Goal: Task Accomplishment & Management: Complete application form

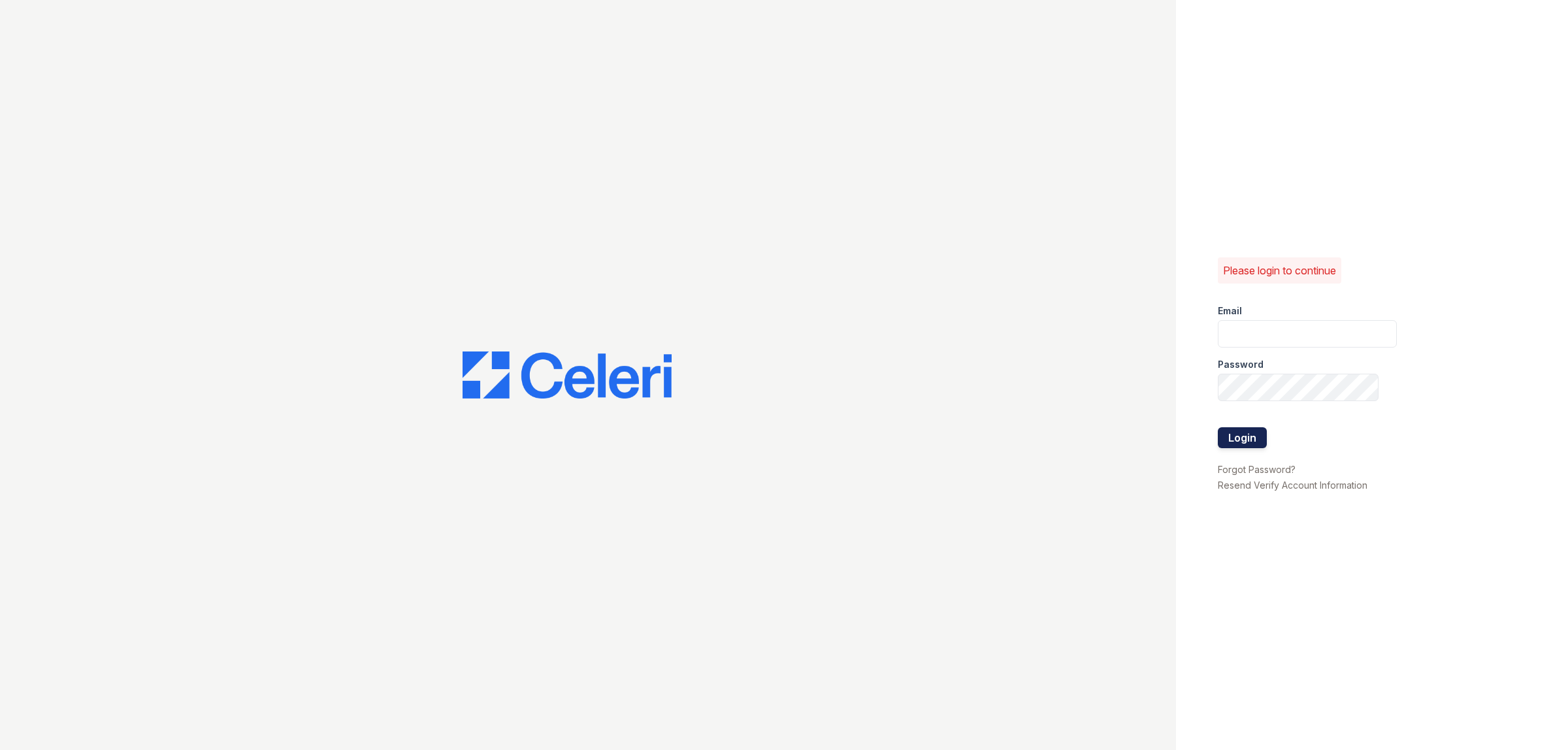
type input "[EMAIL_ADDRESS][DOMAIN_NAME]"
click at [1250, 437] on button "Login" at bounding box center [1242, 437] width 49 height 21
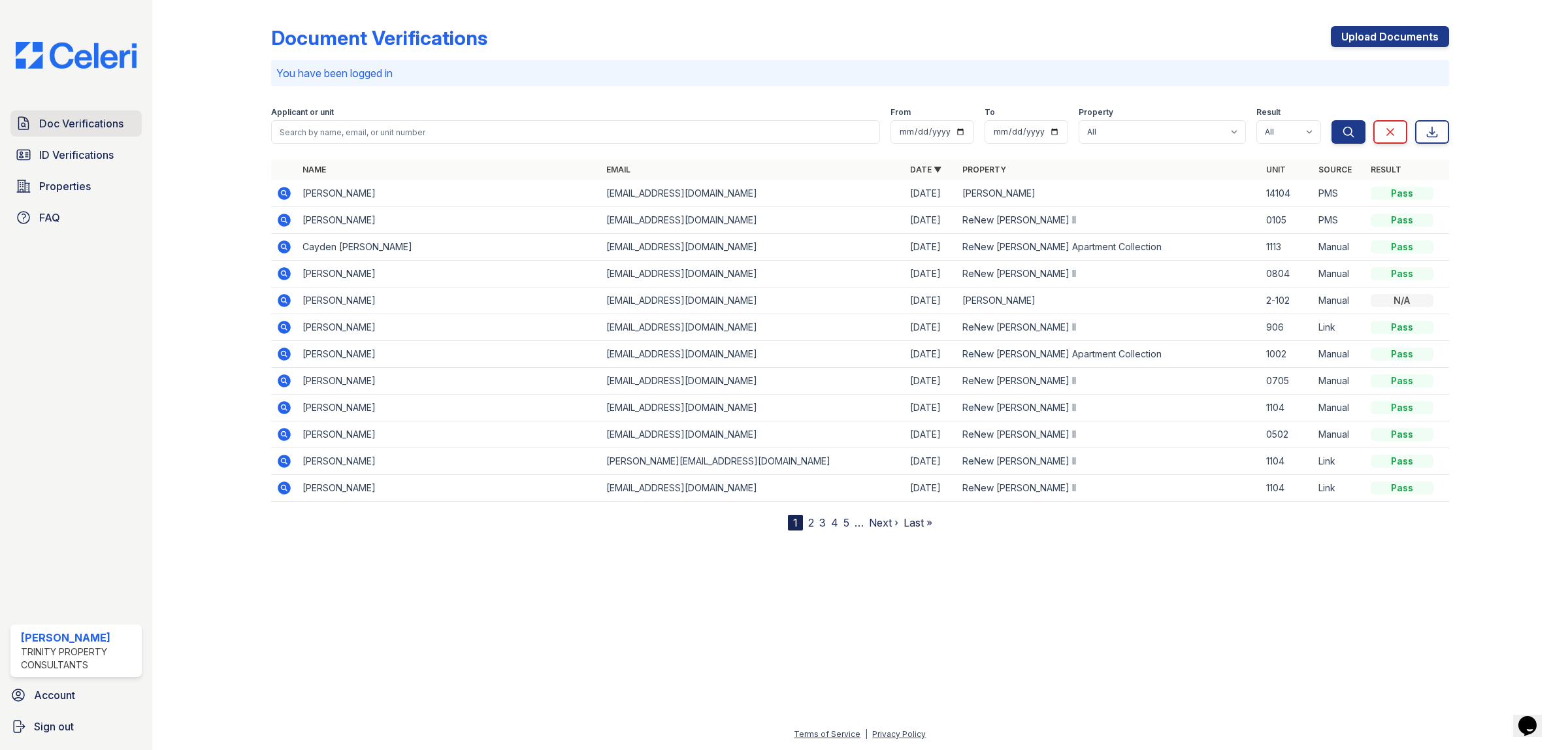
click at [70, 128] on span "Doc Verifications" at bounding box center [81, 124] width 84 height 16
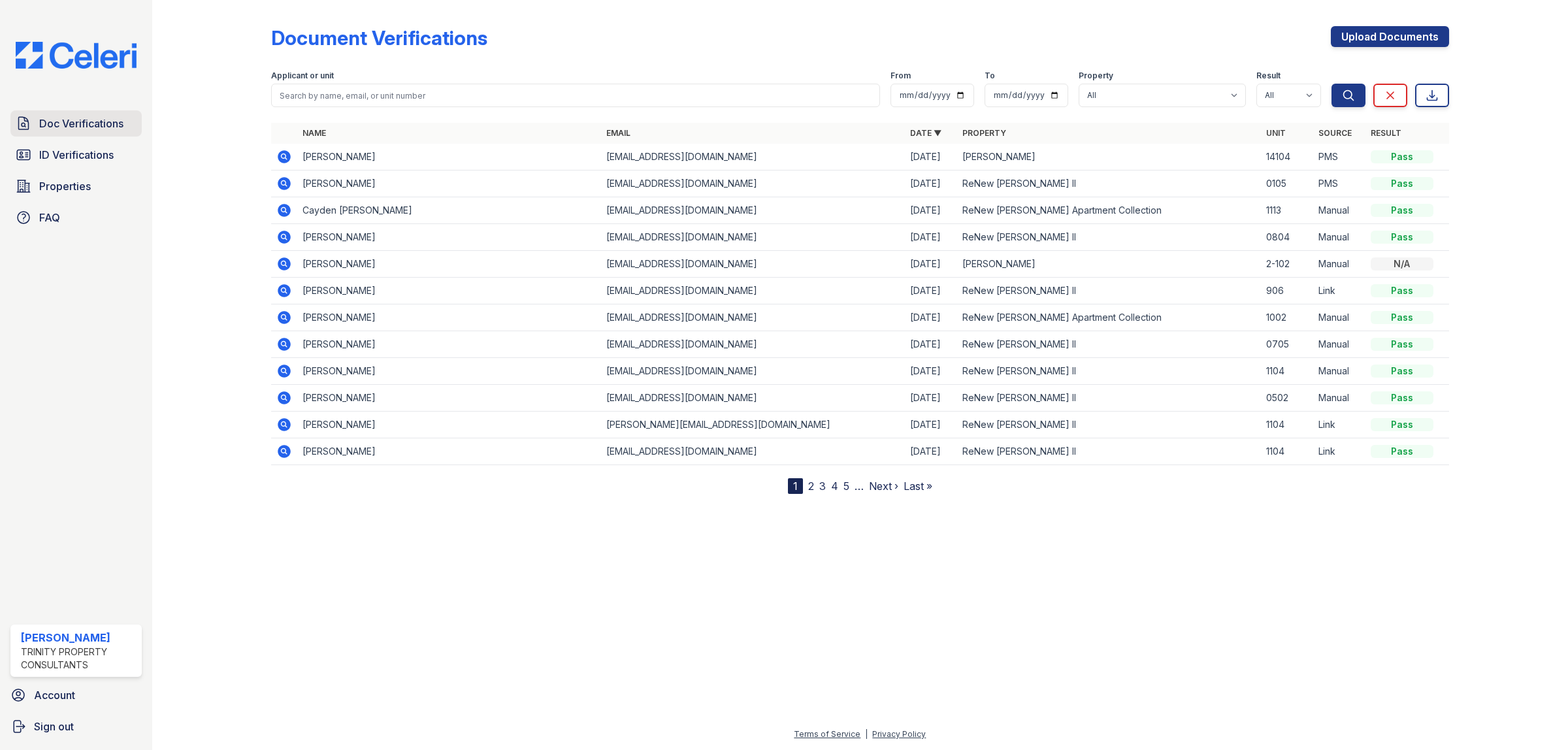
click at [112, 129] on span "Doc Verifications" at bounding box center [81, 124] width 84 height 16
click at [1356, 34] on link "Upload Documents" at bounding box center [1390, 36] width 119 height 21
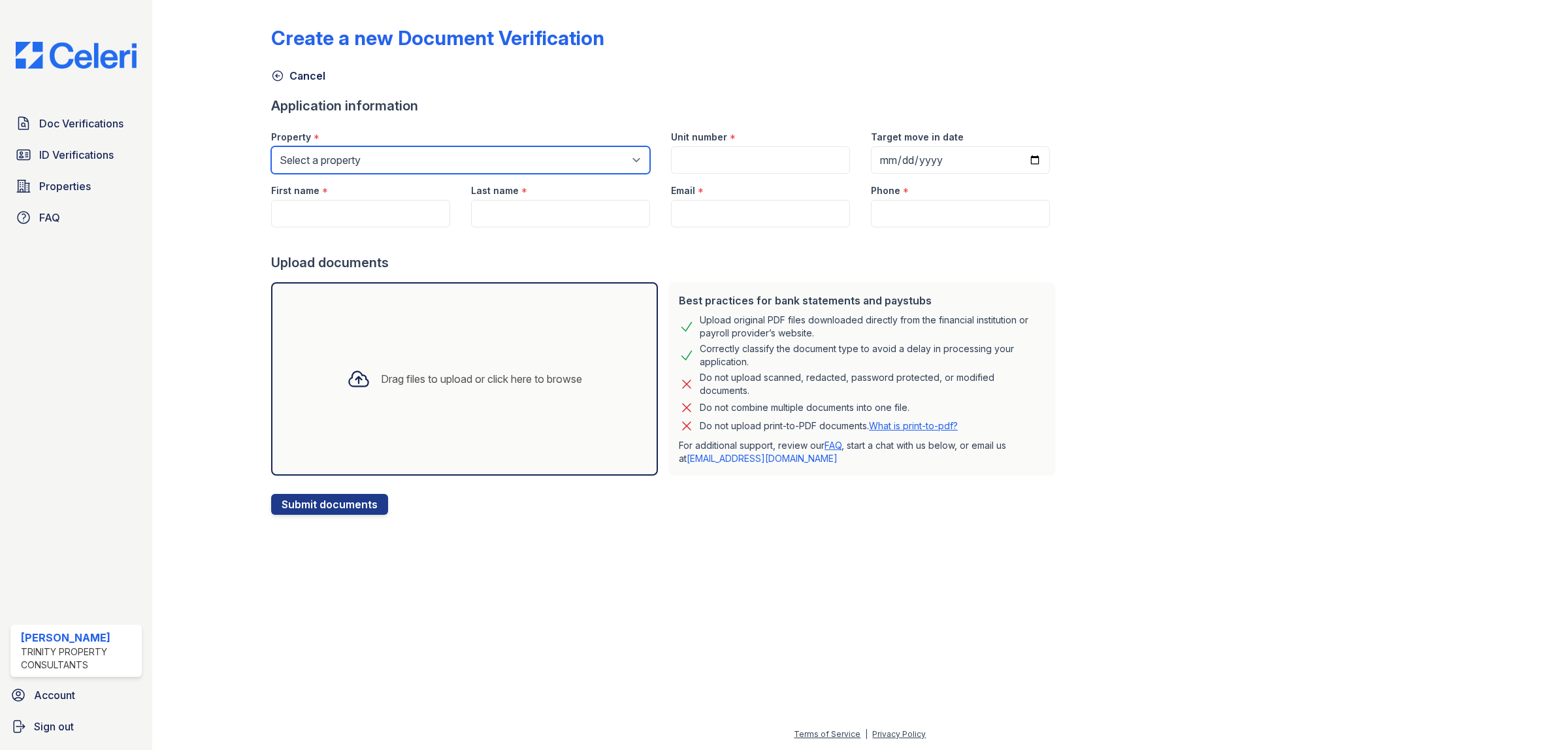
click at [363, 152] on select "Select a property ReNew [PERSON_NAME] Apartment Collection ReNew [PERSON_NAME] …" at bounding box center [461, 160] width 379 height 27
select select "72"
click at [272, 146] on select "Select a property ReNew [PERSON_NAME] Apartment Collection ReNew [PERSON_NAME] …" at bounding box center [461, 160] width 379 height 27
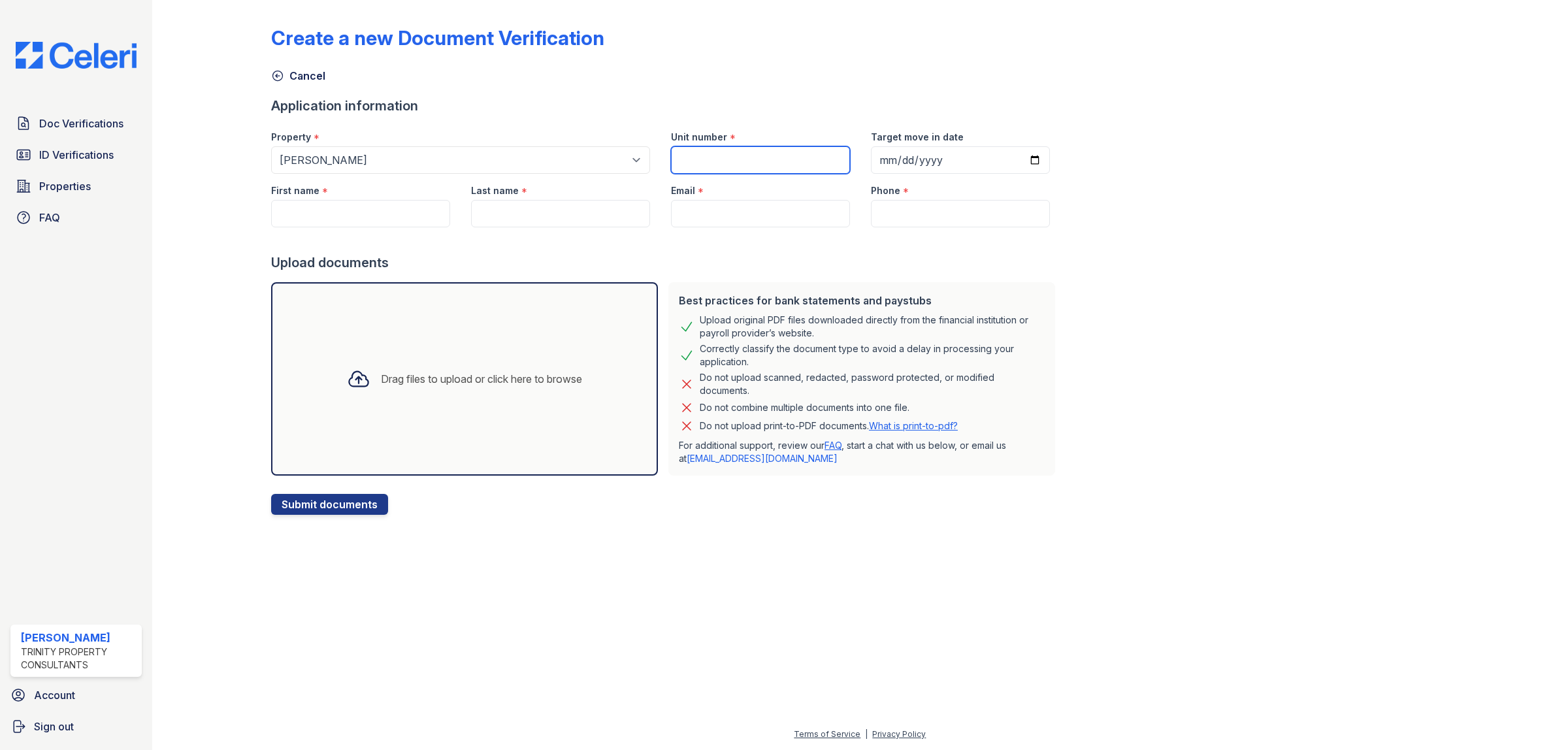
click at [765, 155] on input "Unit number" at bounding box center [760, 160] width 179 height 27
type input "9-203"
click at [873, 158] on input "Target move in date" at bounding box center [960, 160] width 179 height 27
type input "[DATE]"
click at [327, 219] on input "First name" at bounding box center [361, 214] width 179 height 27
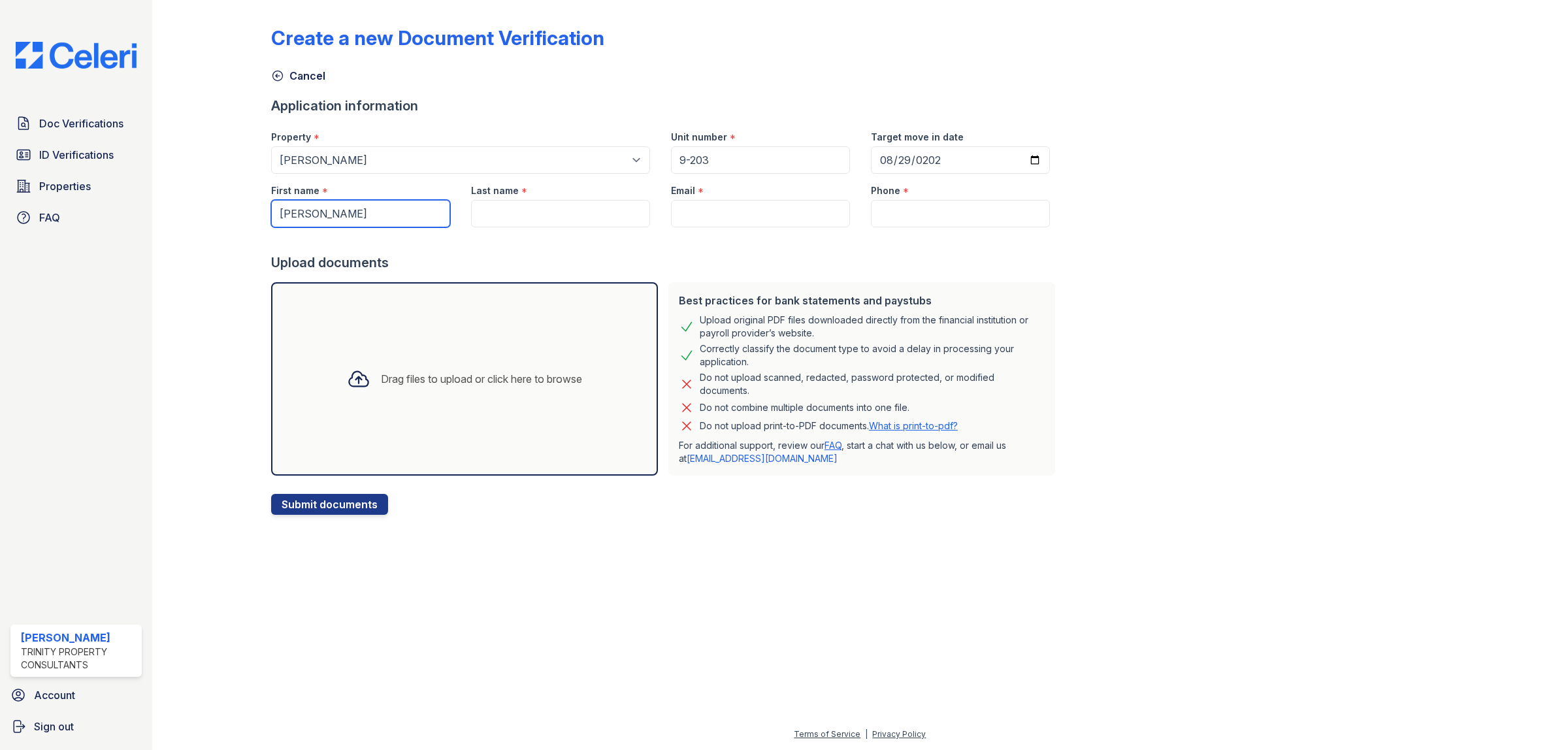
type input "[PERSON_NAME]"
click at [716, 218] on input "Email" at bounding box center [760, 214] width 179 height 27
paste input "[EMAIL_ADDRESS][DOMAIN_NAME]"
type input "[EMAIL_ADDRESS][DOMAIN_NAME]"
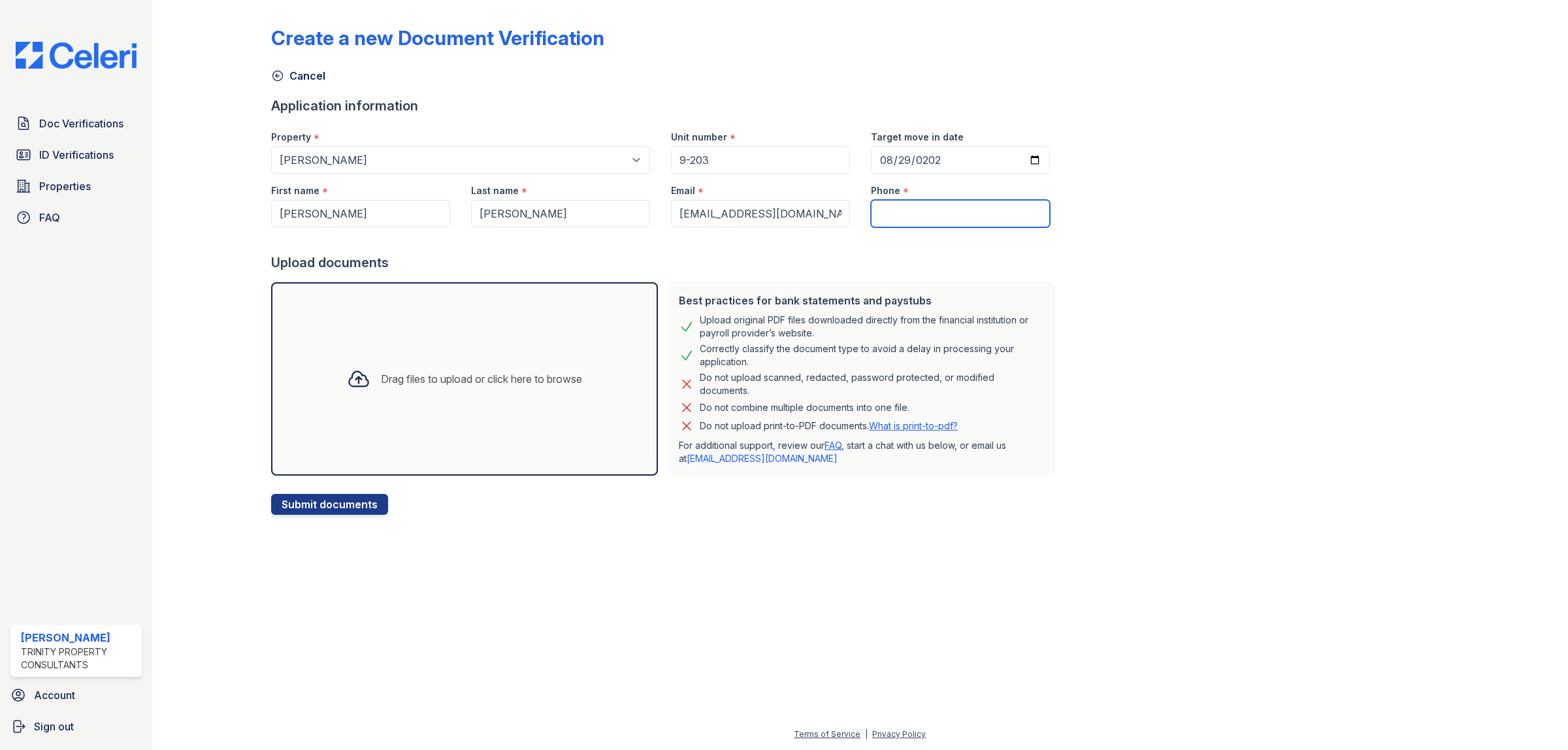
click at [935, 215] on input "Phone" at bounding box center [960, 214] width 179 height 27
paste input "[PHONE_NUMBER]"
type input "[PHONE_NUMBER]"
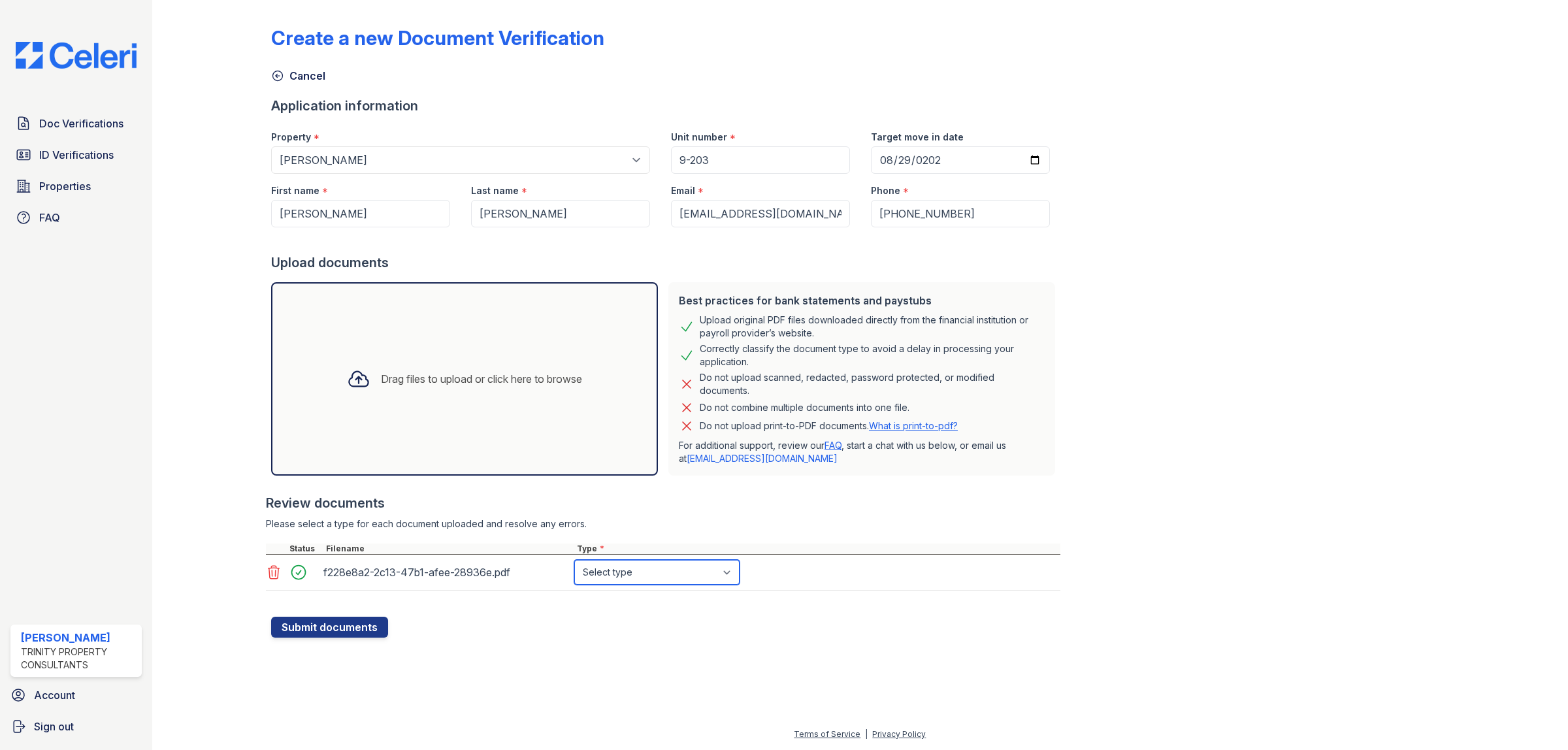
click at [622, 574] on select "Select type Paystub Bank Statement Offer Letter Tax Documents Benefit Award Let…" at bounding box center [657, 572] width 166 height 25
select select "paystub"
click at [575, 560] on select "Select type Paystub Bank Statement Offer Letter Tax Documents Benefit Award Let…" at bounding box center [657, 572] width 166 height 25
click at [321, 627] on button "Submit documents" at bounding box center [329, 626] width 117 height 21
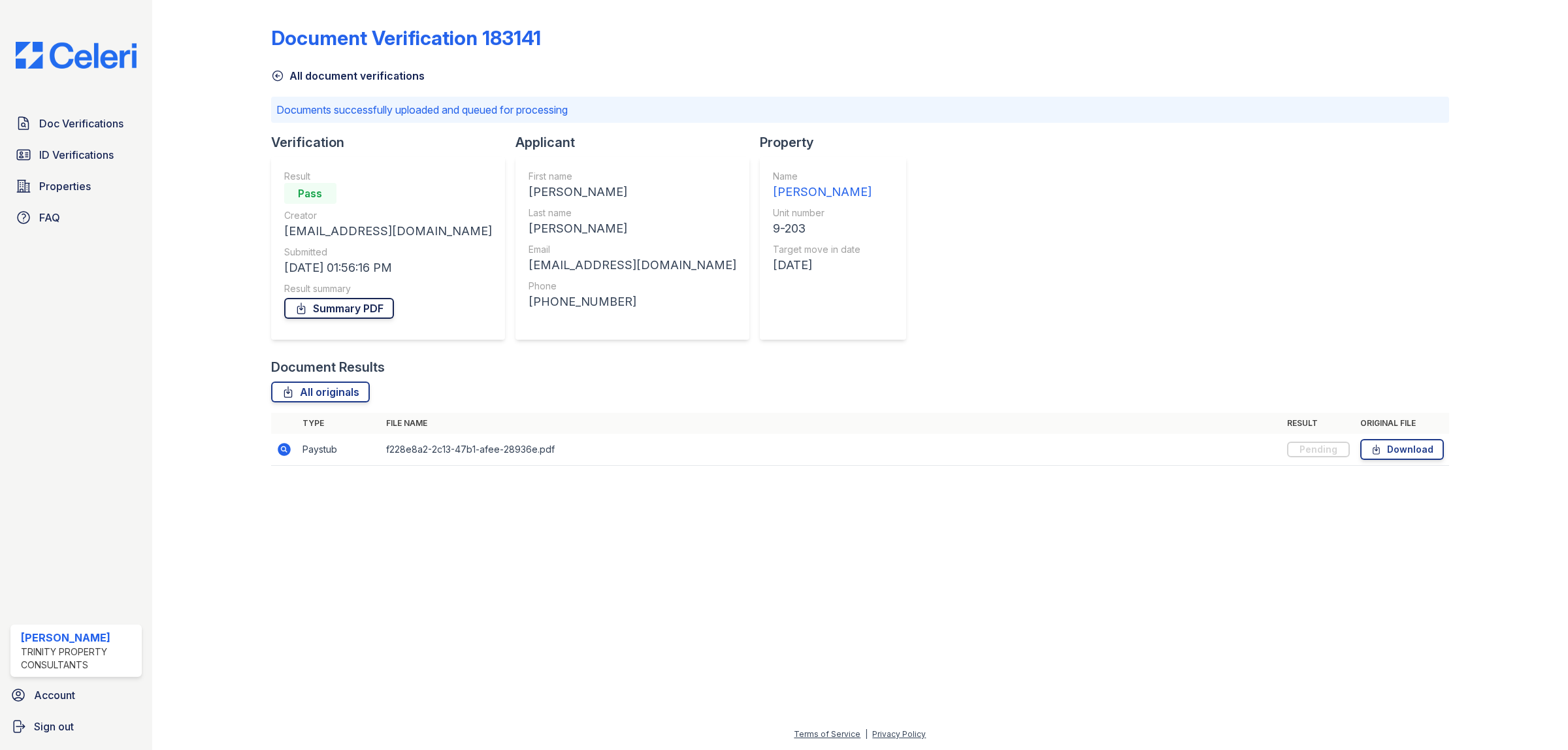
click at [334, 311] on link "Summary PDF" at bounding box center [339, 308] width 110 height 21
click at [926, 227] on div "Document Verification 183141 All document verifications Documents successfully …" at bounding box center [860, 241] width 1178 height 474
